Goal: Navigation & Orientation: Find specific page/section

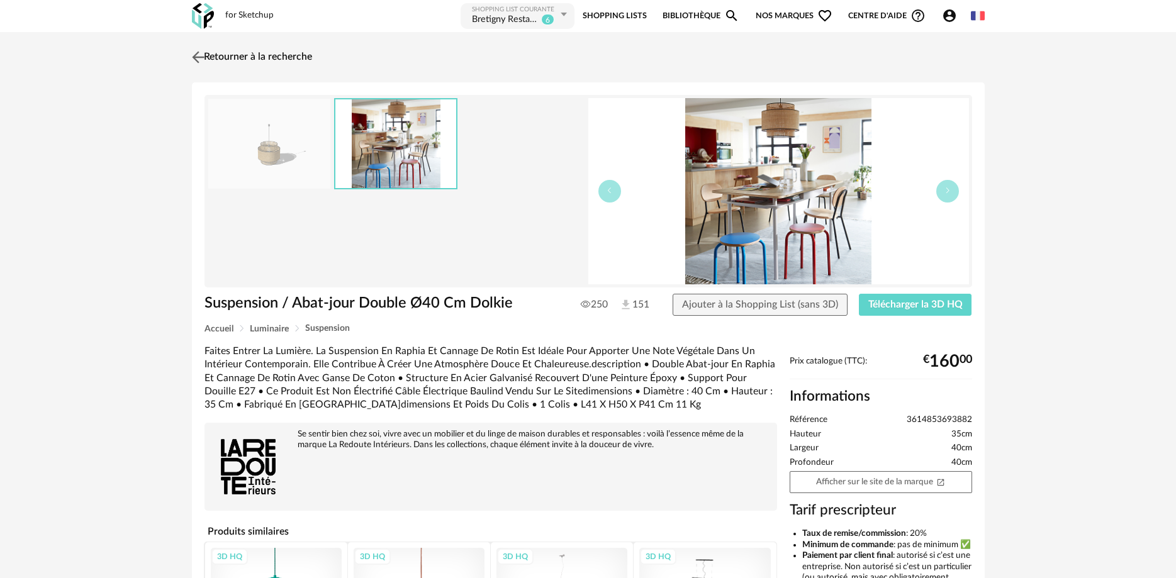
click at [209, 50] on link "Retourner à la recherche" at bounding box center [250, 57] width 123 height 28
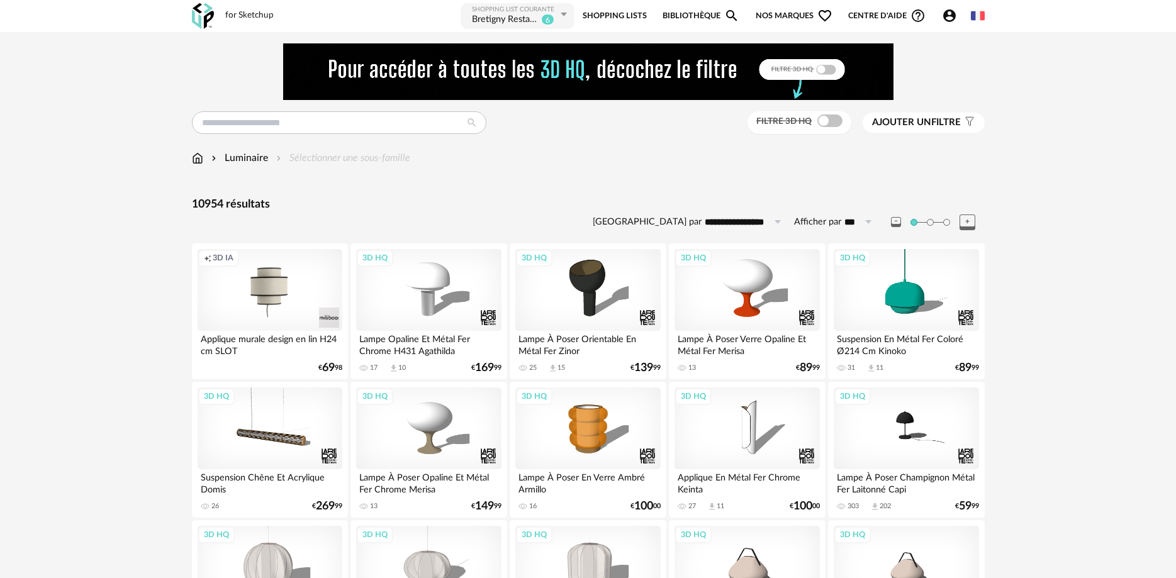
click at [197, 165] on img at bounding box center [197, 158] width 11 height 14
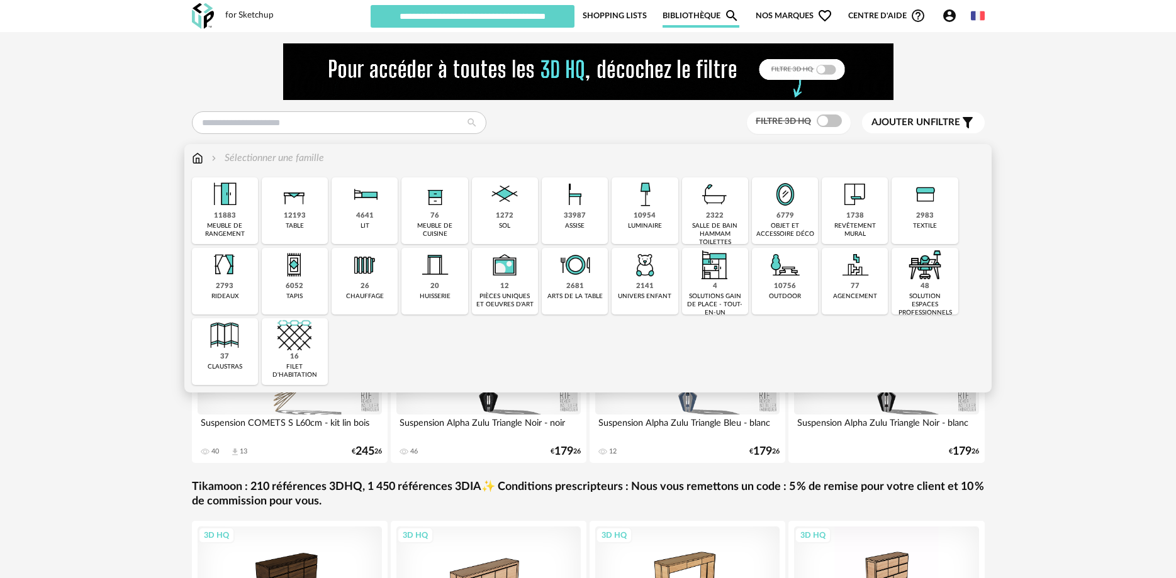
click at [241, 343] on img at bounding box center [225, 335] width 34 height 34
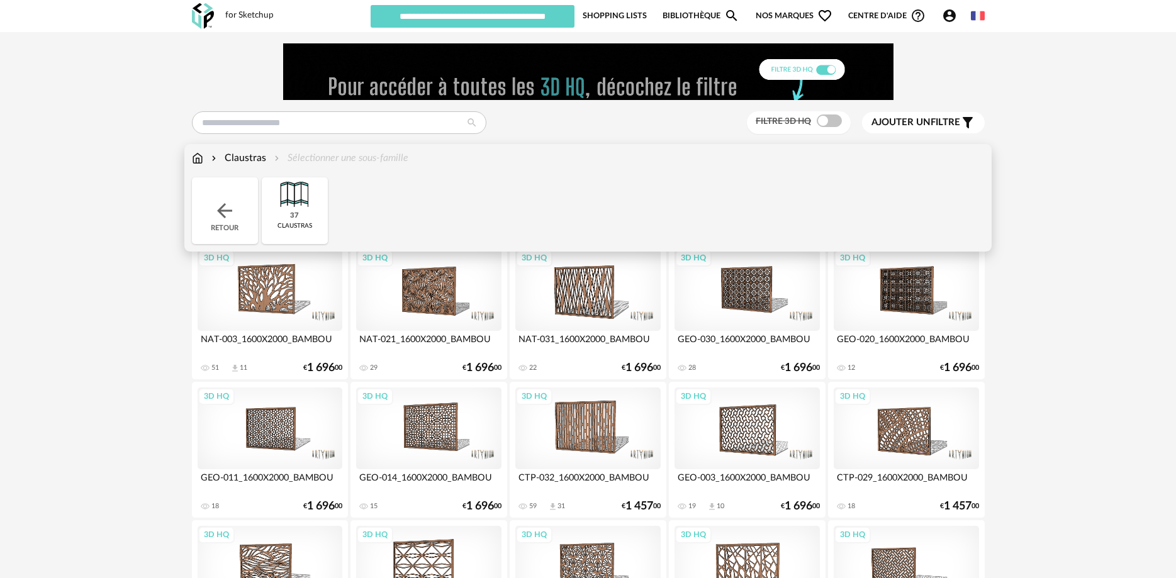
click at [216, 201] on img at bounding box center [224, 210] width 23 height 23
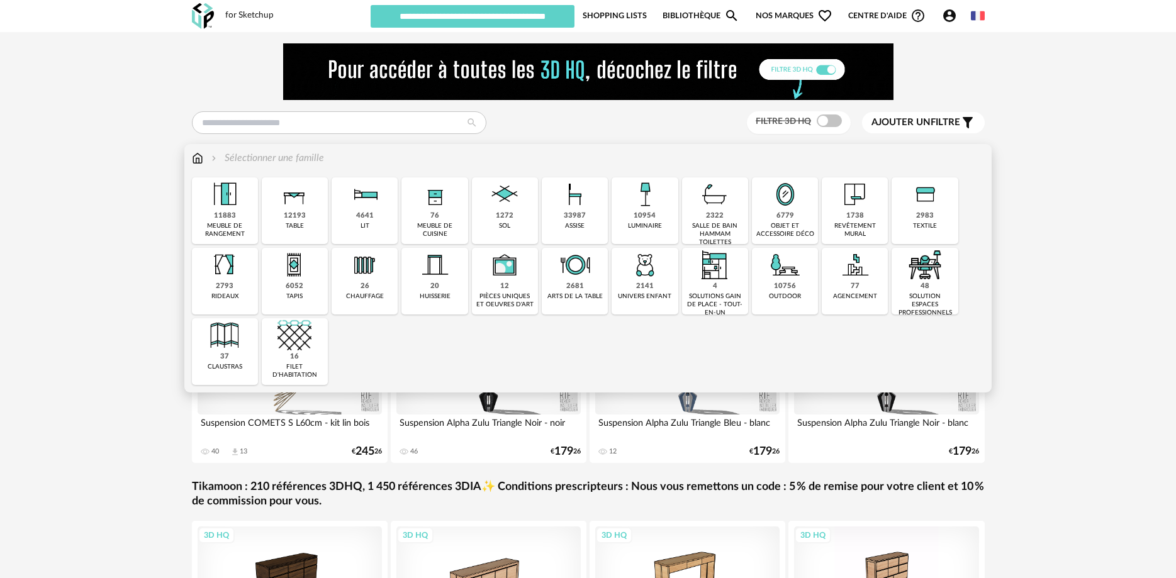
click at [591, 274] on img at bounding box center [575, 265] width 34 height 34
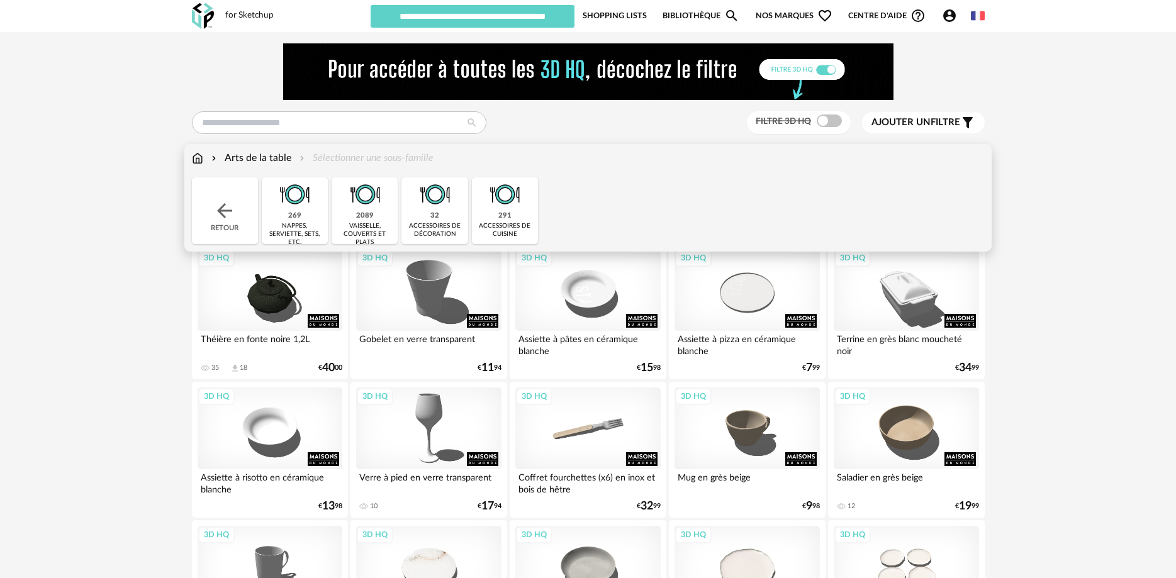
click at [192, 154] on img at bounding box center [197, 158] width 11 height 14
